Goal: Information Seeking & Learning: Learn about a topic

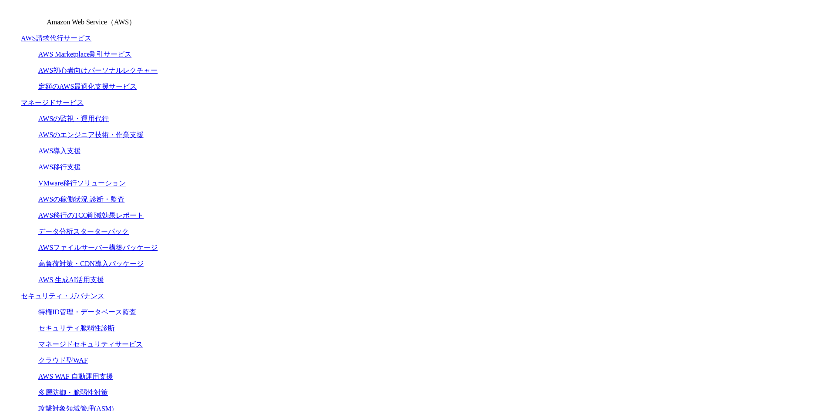
scroll to position [244, 0]
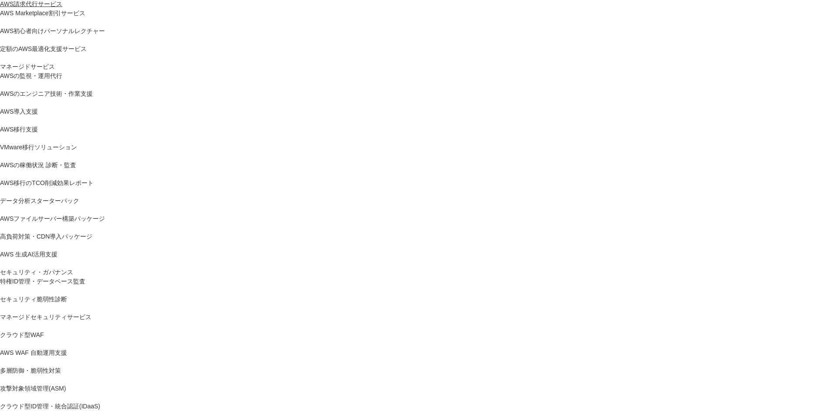
click at [62, 9] on link "AWS請求代行サービス" at bounding box center [31, 4] width 62 height 9
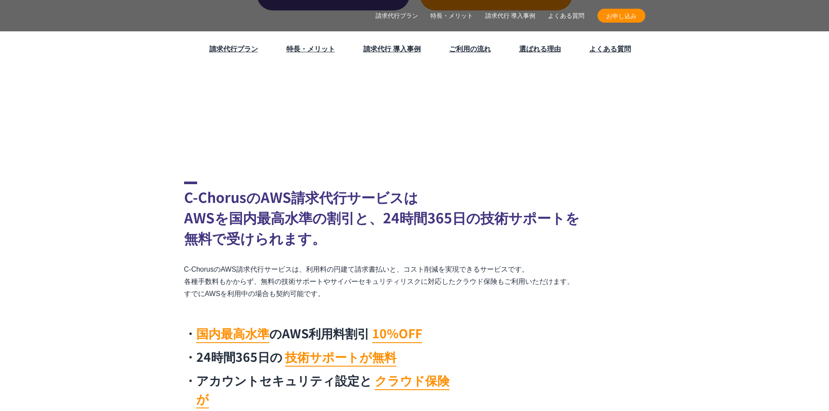
scroll to position [296, 0]
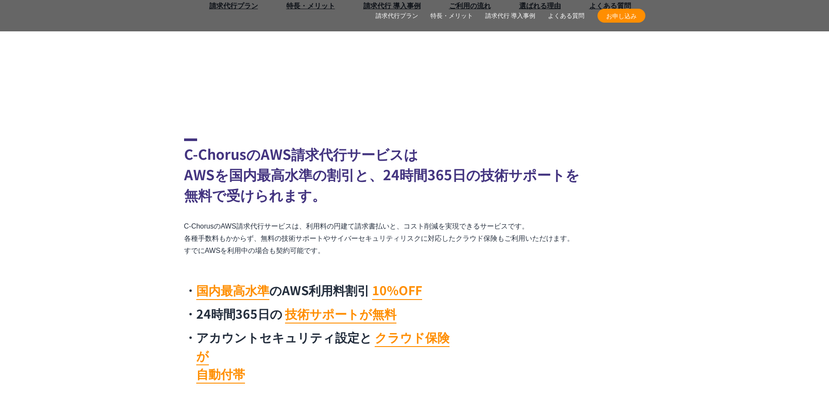
click at [291, 292] on li "国内最高水準 のAWS利用料割引 10%OFF" at bounding box center [321, 290] width 274 height 18
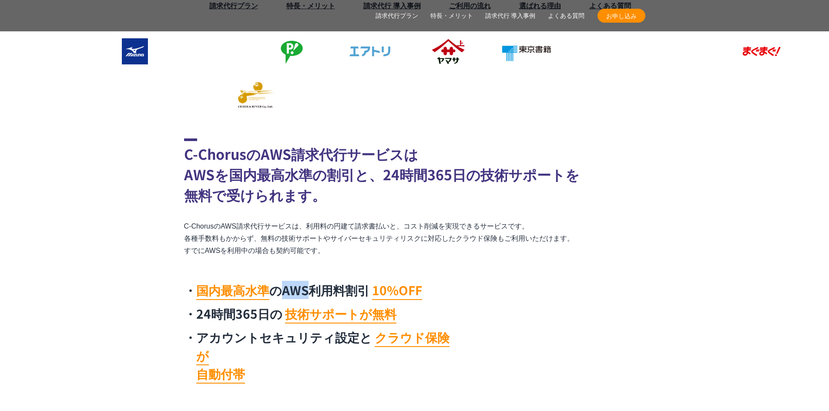
click at [291, 292] on li "国内最高水準 のAWS利用料割引 10%OFF" at bounding box center [321, 290] width 274 height 18
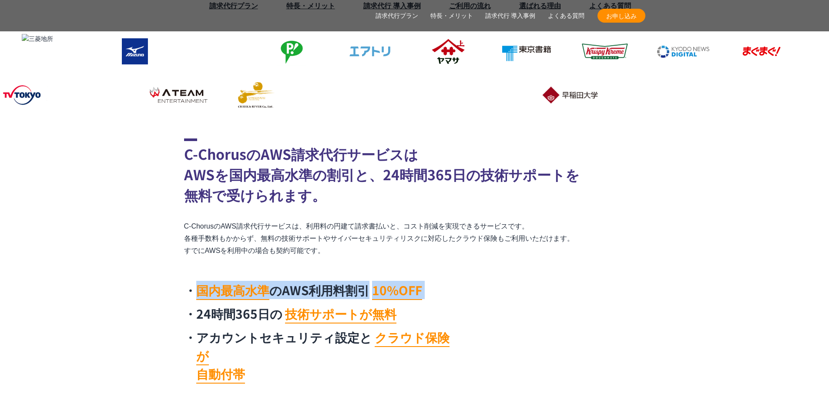
click at [291, 292] on li "国内最高水準 のAWS利用料割引 10%OFF" at bounding box center [321, 290] width 274 height 18
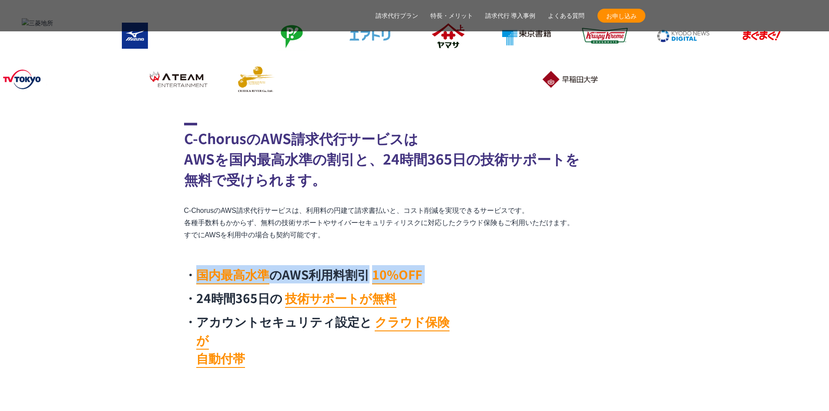
scroll to position [313, 0]
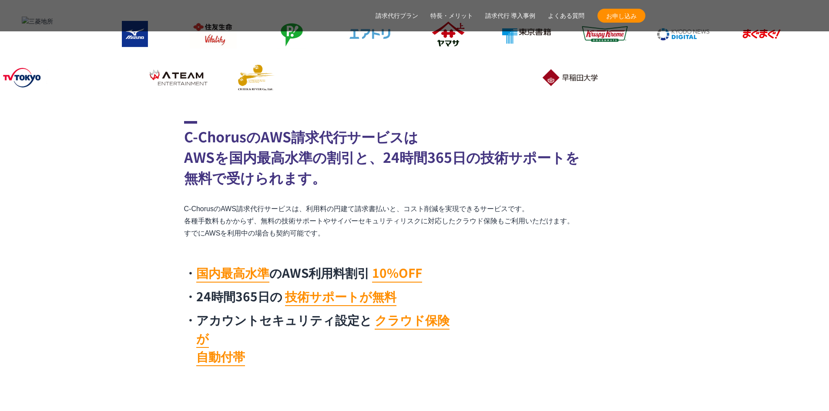
click at [291, 292] on mark "技術サポートが無料" at bounding box center [340, 296] width 111 height 19
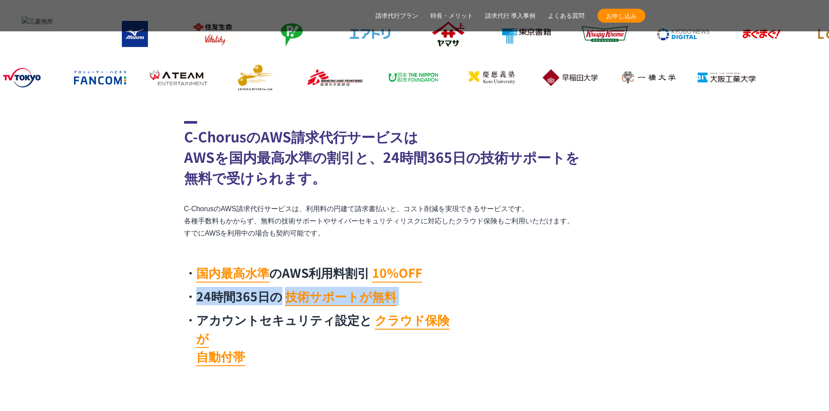
click at [291, 292] on mark "技術サポートが無料" at bounding box center [340, 296] width 111 height 19
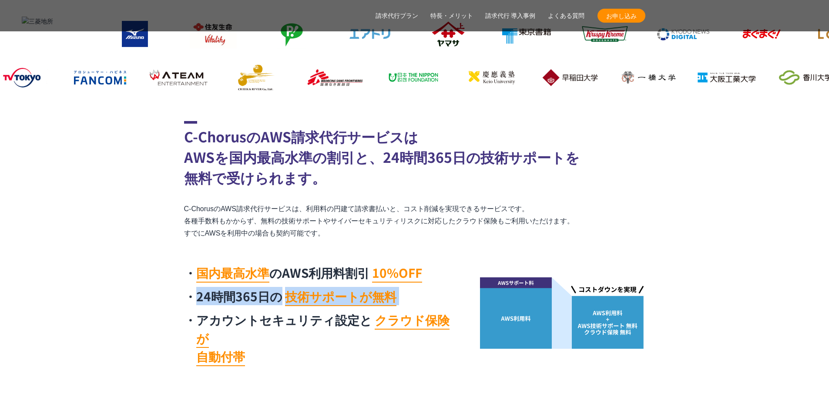
click at [291, 292] on mark "技術サポートが無料" at bounding box center [340, 296] width 111 height 19
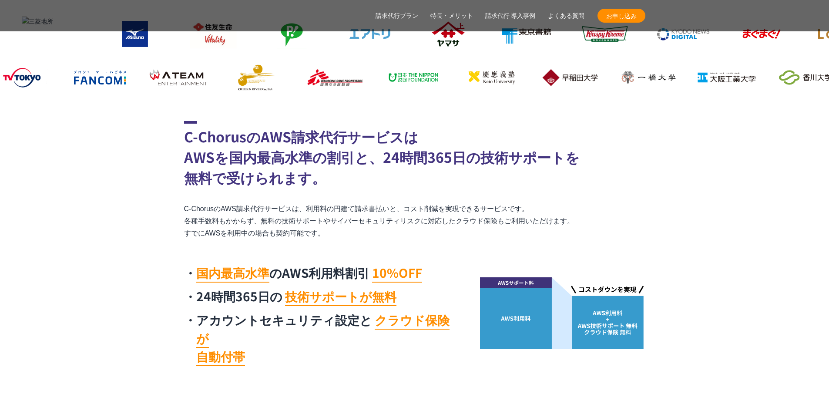
click at [340, 207] on p "C-ChorusのAWS請求代行サービスは、利用料の円建て請求書払いと、コスト削減を実現できるサービスです。 各種手数料もかからず、無料の技術サポートやサイバ…" at bounding box center [414, 221] width 461 height 37
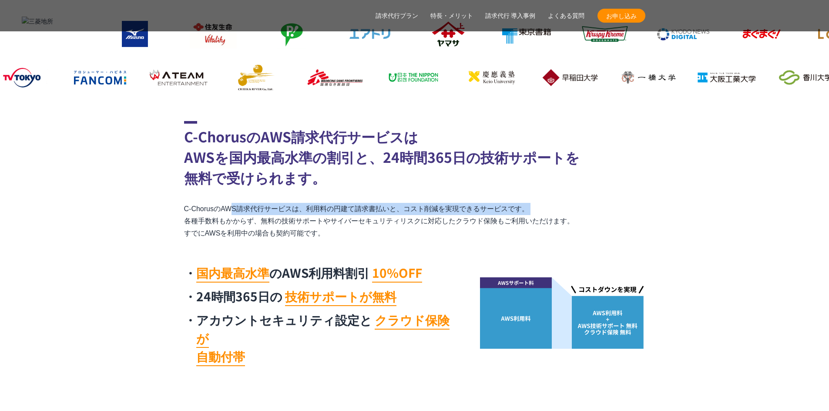
click at [340, 207] on p "C-ChorusのAWS請求代行サービスは、利用料の円建て請求書払いと、コスト削減を実現できるサービスです。 各種手数料もかからず、無料の技術サポートやサイバ…" at bounding box center [414, 221] width 461 height 37
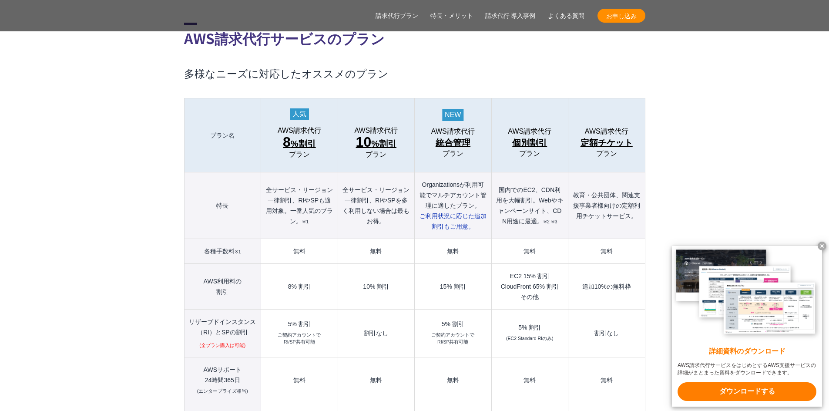
scroll to position [939, 0]
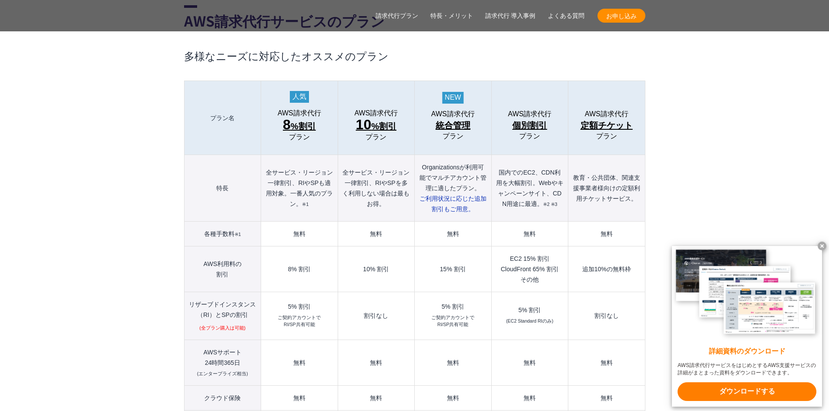
click at [297, 303] on div "5% 割引" at bounding box center [298, 306] width 67 height 6
click at [305, 303] on div "5% 割引" at bounding box center [298, 306] width 67 height 6
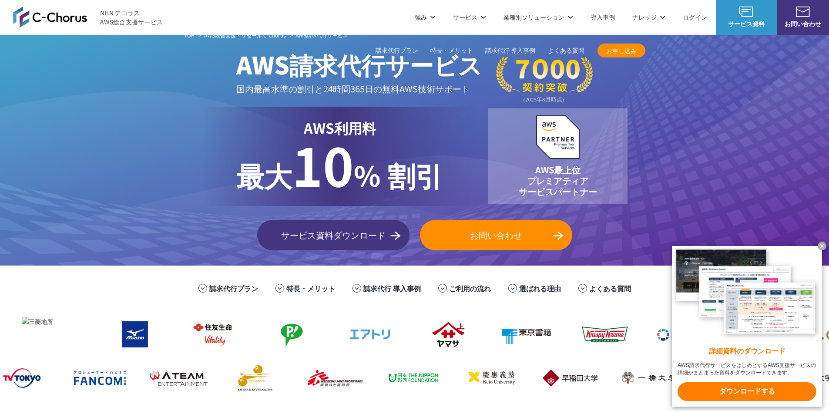
scroll to position [0, 0]
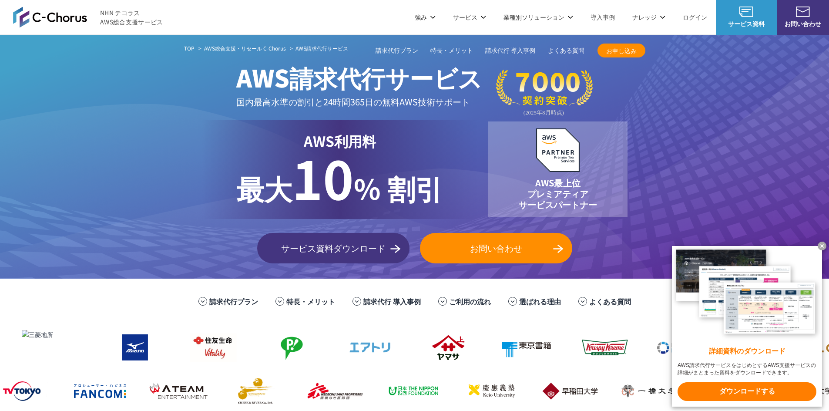
click at [309, 294] on li "特長・メリット" at bounding box center [305, 300] width 77 height 19
click at [245, 81] on span "AWS請求代行サービス" at bounding box center [359, 77] width 246 height 35
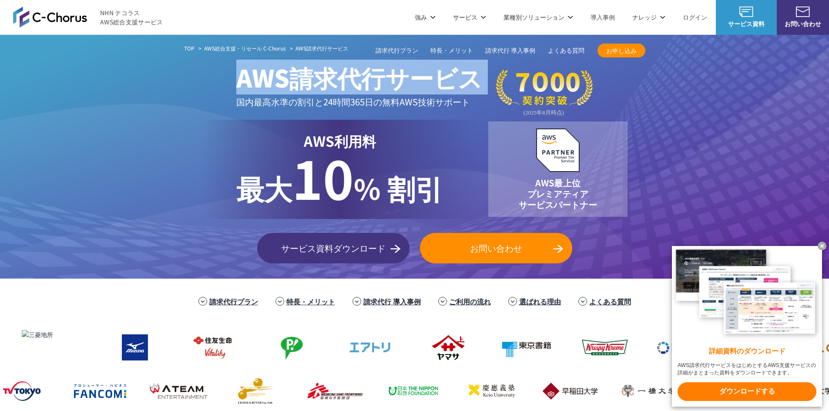
click at [245, 81] on span "AWS請求代行サービス" at bounding box center [359, 77] width 246 height 35
